Goal: Task Accomplishment & Management: Manage account settings

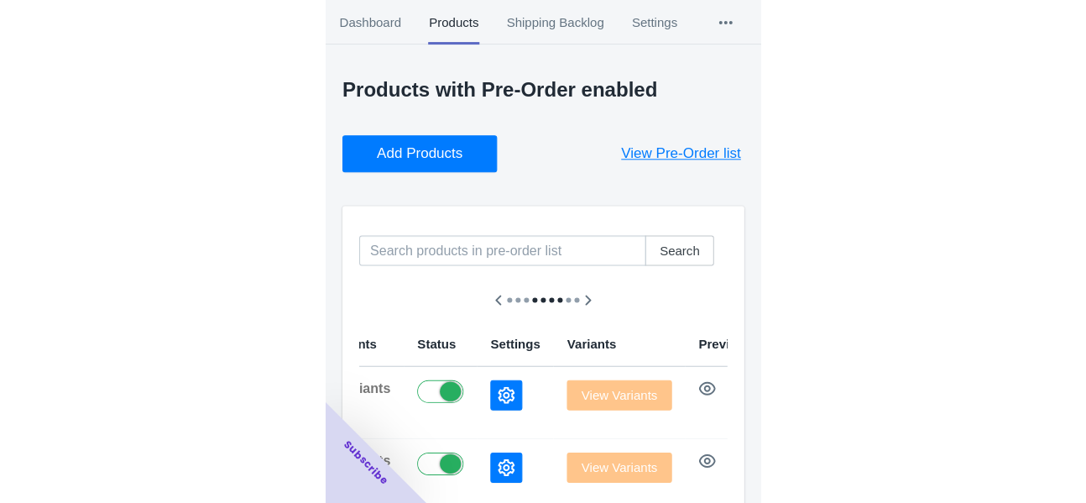
scroll to position [252, 0]
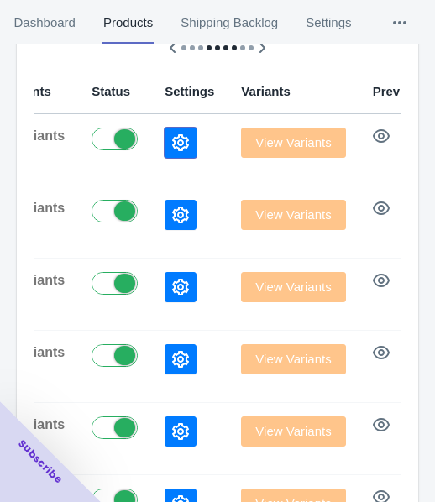
click at [165, 154] on button "button" at bounding box center [181, 143] width 32 height 30
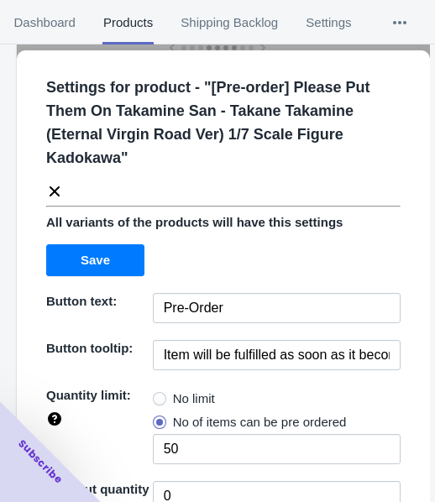
click at [50, 193] on icon at bounding box center [55, 191] width 10 height 10
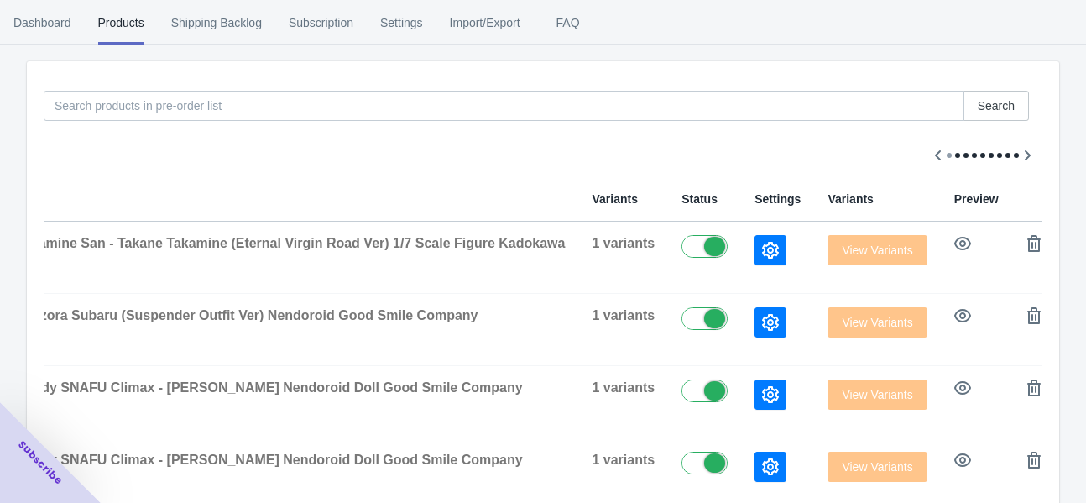
scroll to position [0, 0]
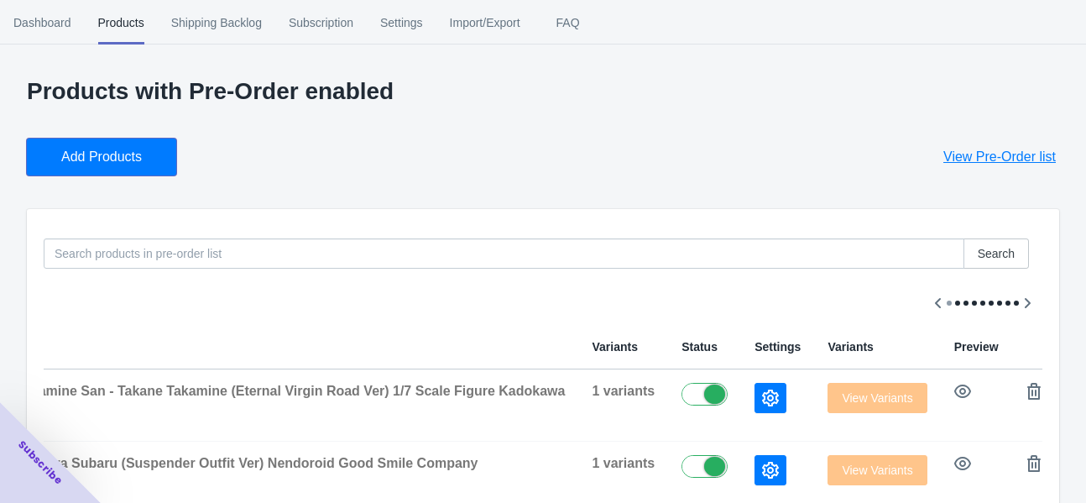
click at [140, 152] on span "Add Products" at bounding box center [101, 157] width 81 height 17
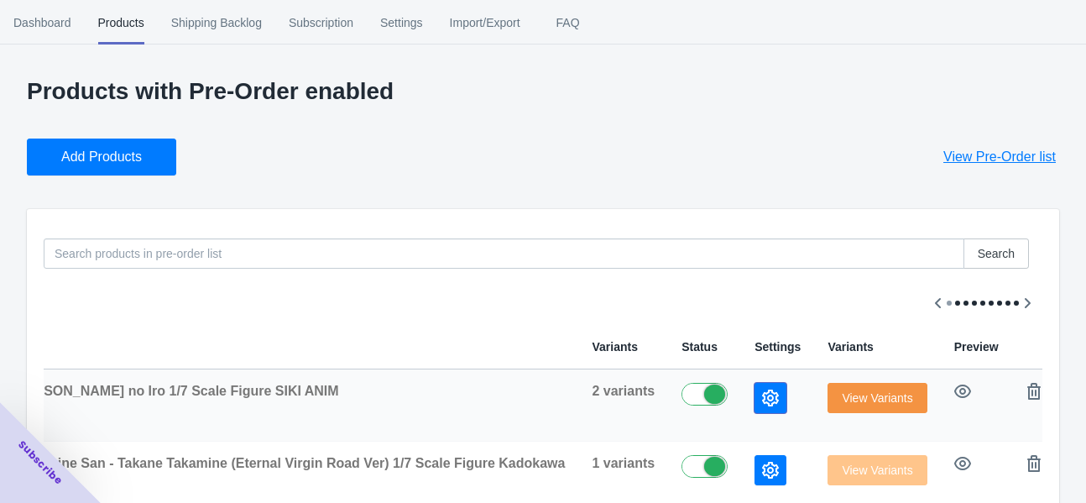
click at [434, 394] on icon "button" at bounding box center [770, 397] width 17 height 17
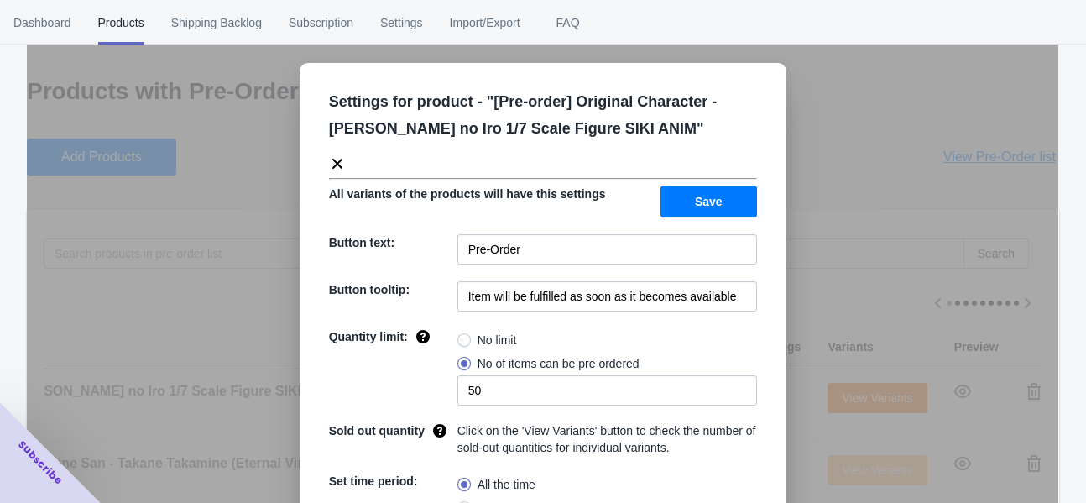
click at [434, 332] on span "No limit" at bounding box center [497, 340] width 39 height 17
click at [434, 336] on input "No limit" at bounding box center [462, 336] width 1 height 1
radio input "true"
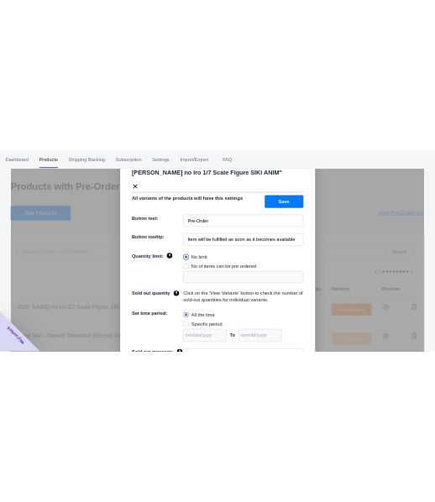
scroll to position [182, 0]
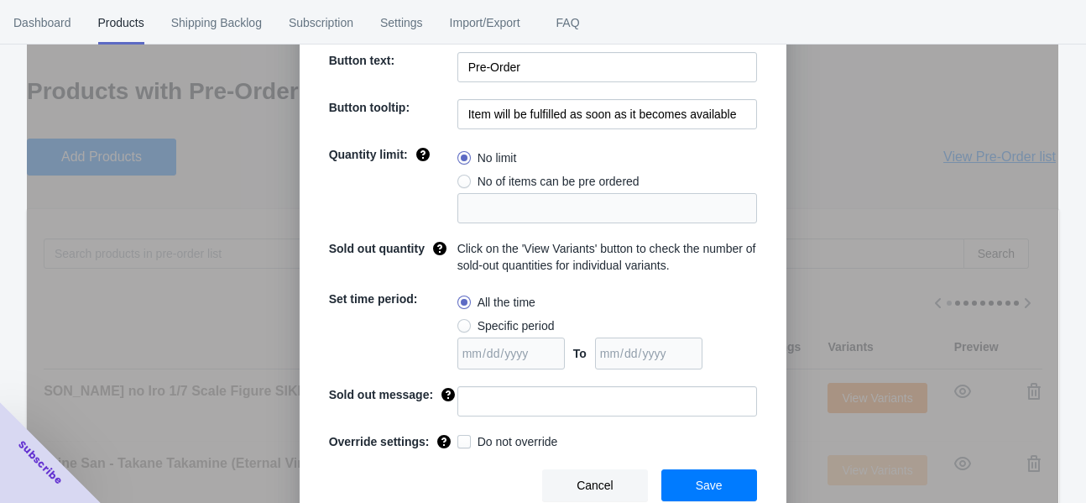
click at [434, 322] on span "Specific period" at bounding box center [516, 325] width 77 height 17
click at [434, 322] on input "Specific period" at bounding box center [462, 322] width 1 height 1
radio input "true"
click at [434, 350] on input "date" at bounding box center [648, 353] width 107 height 32
type input "[DATE]"
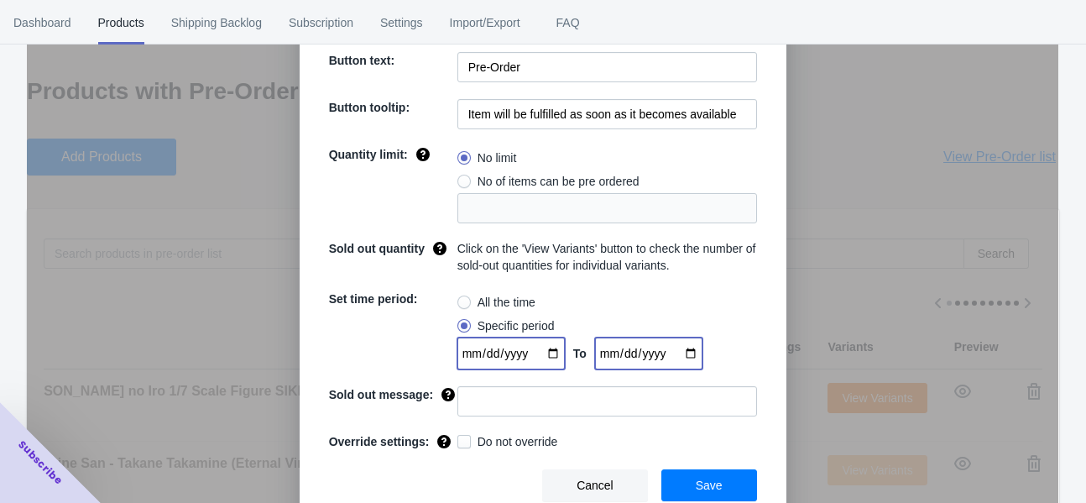
click at [434, 349] on input "date" at bounding box center [510, 353] width 107 height 32
type input "[DATE]"
click at [434, 482] on button "Save" at bounding box center [709, 485] width 96 height 32
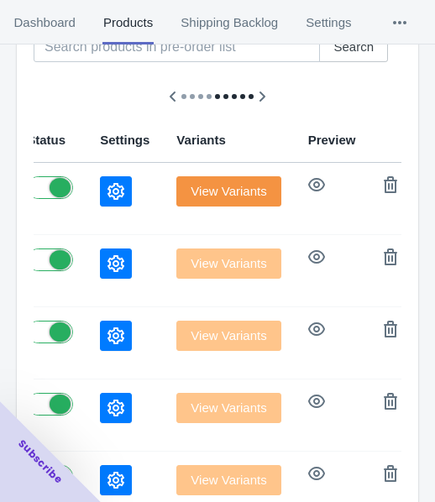
scroll to position [187, 0]
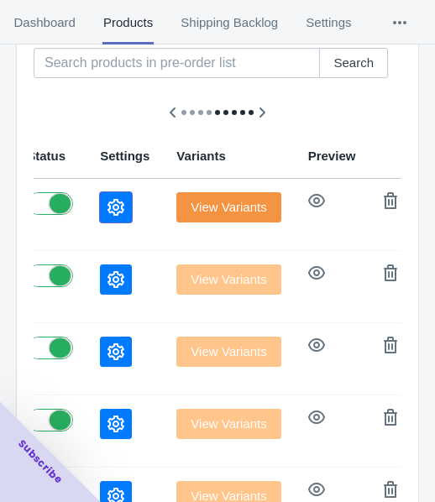
click at [100, 210] on button "button" at bounding box center [116, 207] width 32 height 30
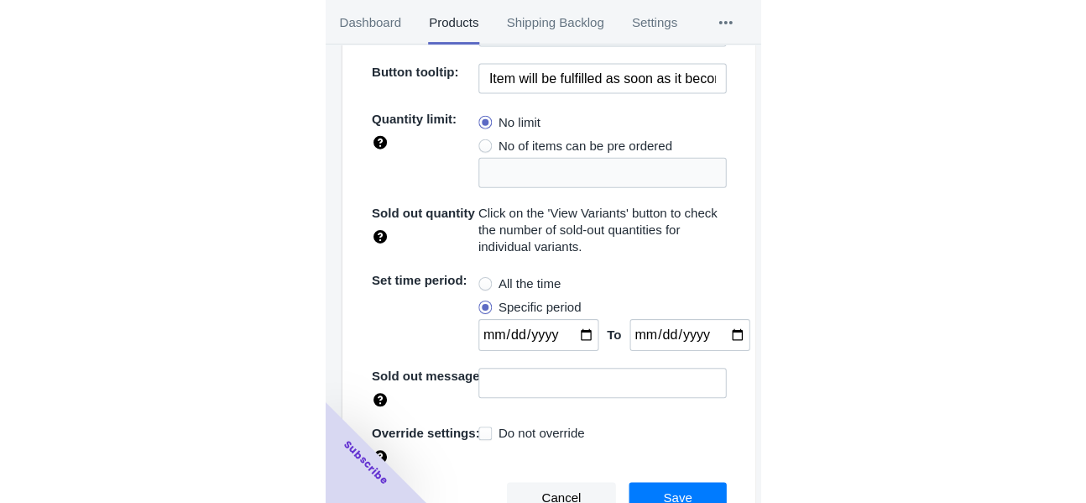
scroll to position [0, 0]
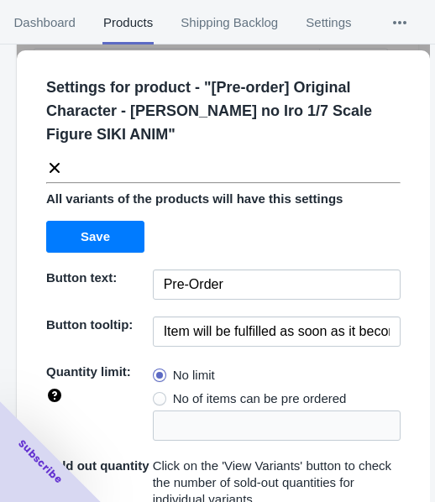
click at [57, 163] on icon at bounding box center [55, 168] width 10 height 10
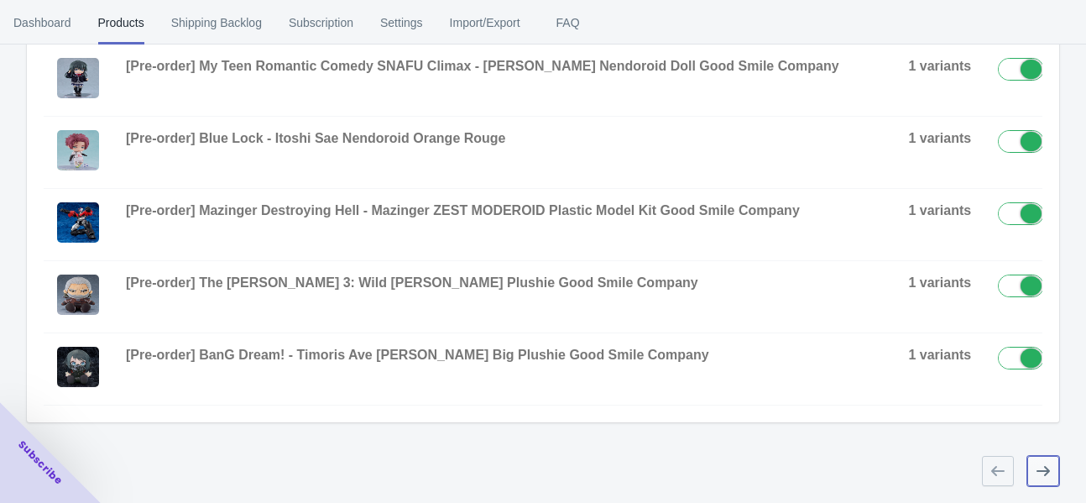
click at [434, 478] on button "button" at bounding box center [1043, 471] width 32 height 30
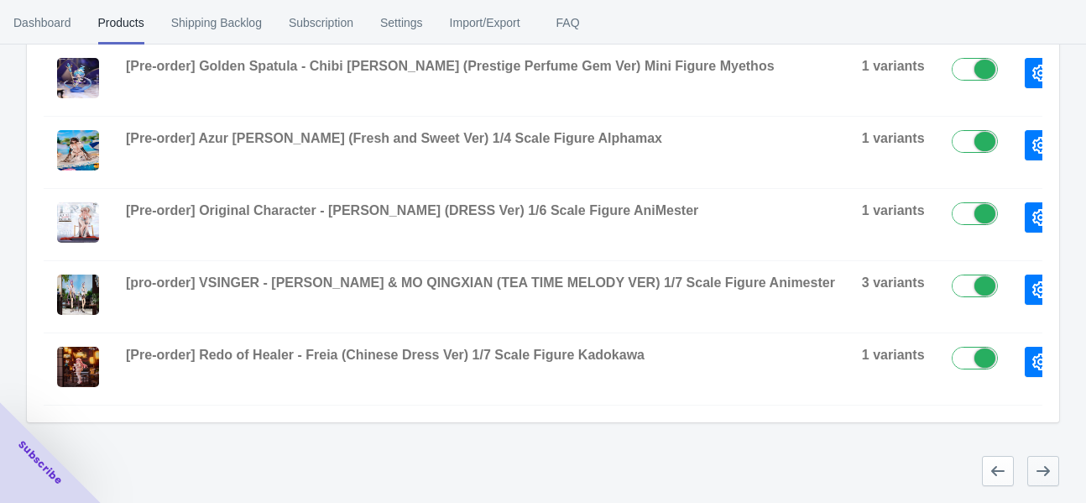
scroll to position [693, 0]
click at [434, 473] on div at bounding box center [536, 464] width 1046 height 44
click at [434, 478] on icon "button" at bounding box center [998, 471] width 17 height 17
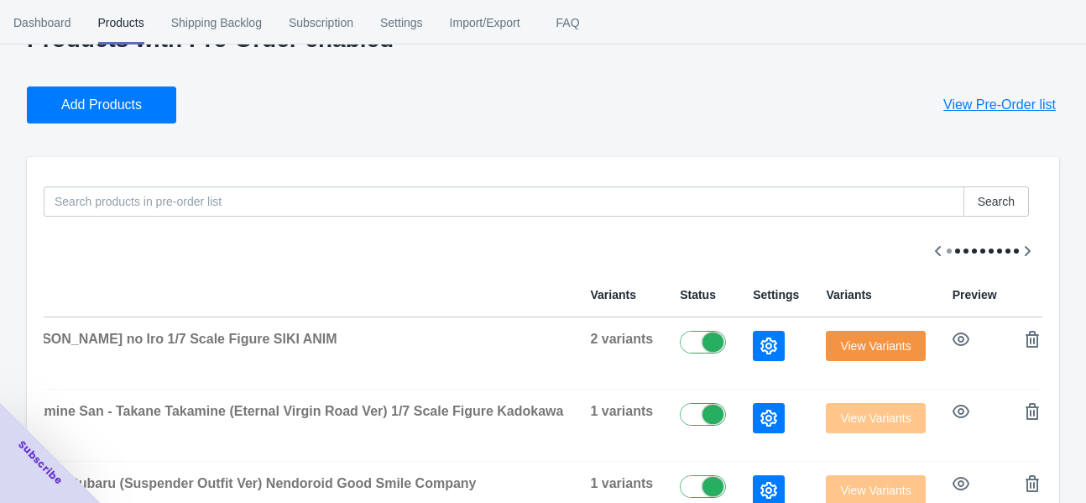
scroll to position [0, 0]
